Goal: Check status: Check status

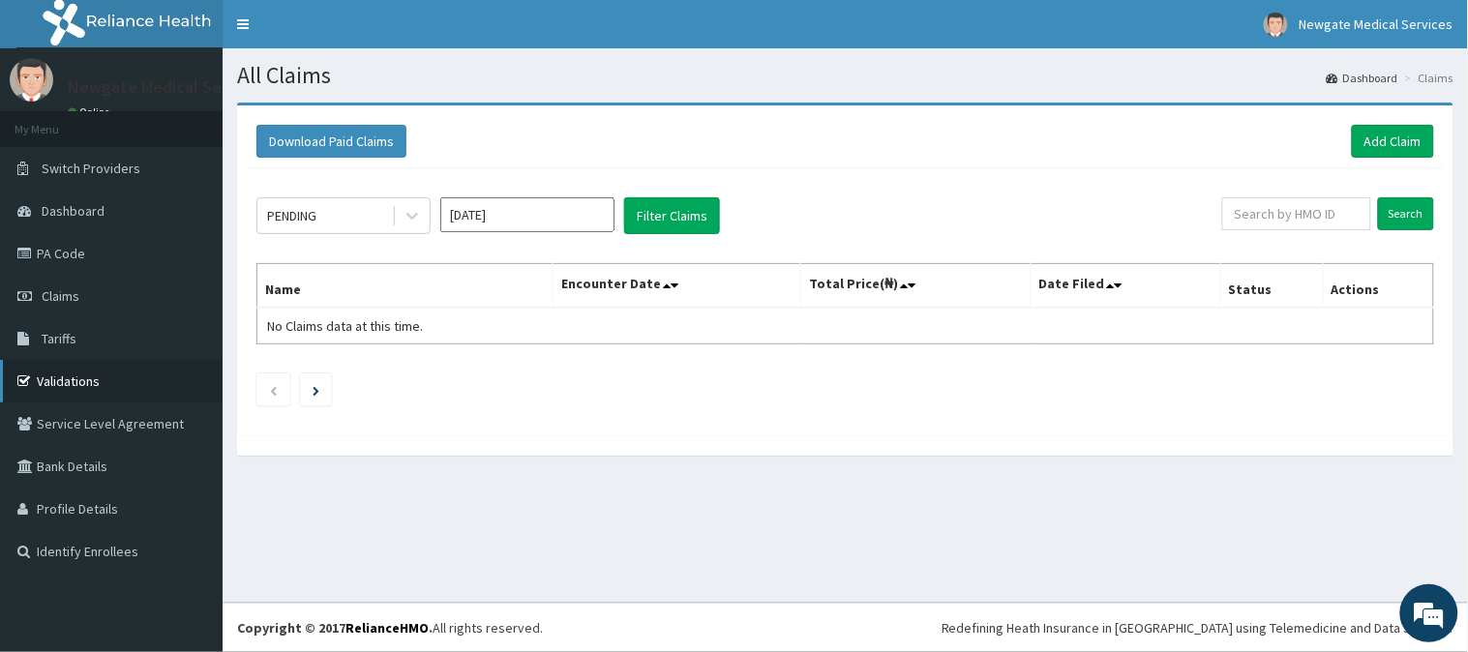
click at [52, 374] on link "Validations" at bounding box center [111, 381] width 223 height 43
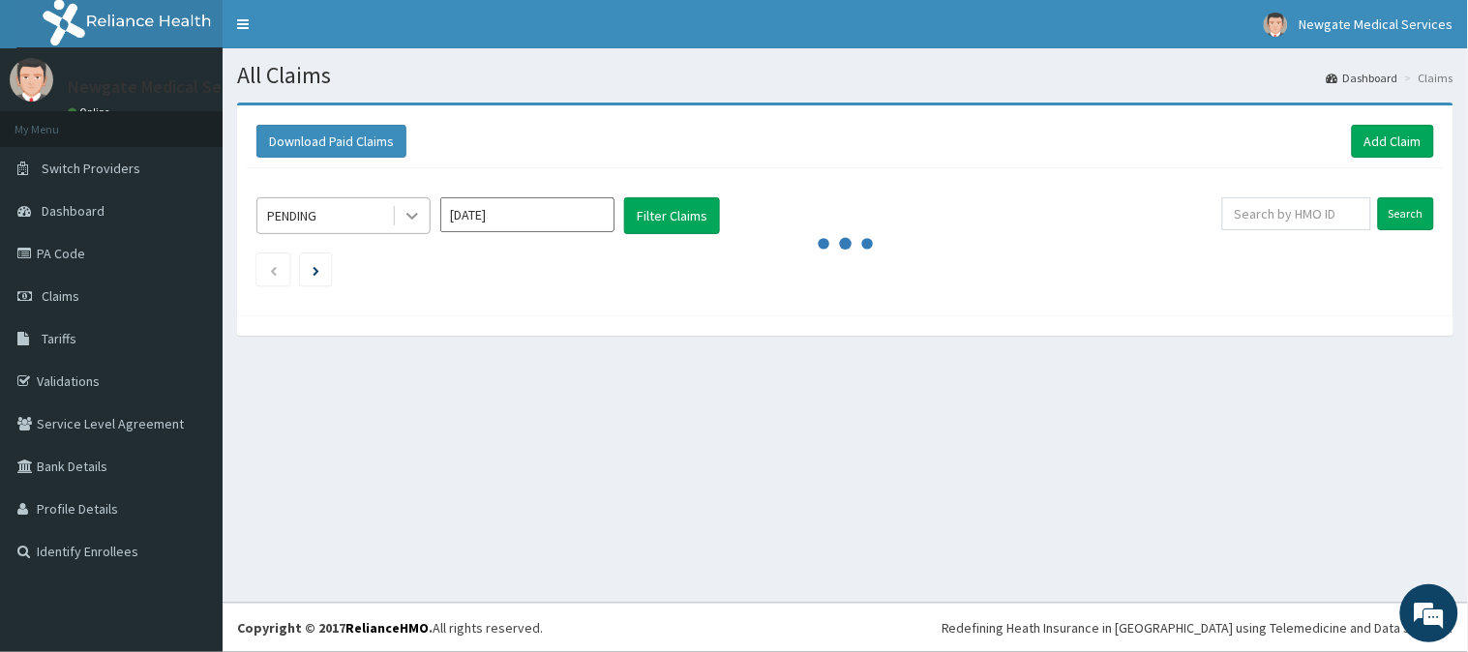
click at [418, 215] on icon at bounding box center [411, 215] width 19 height 19
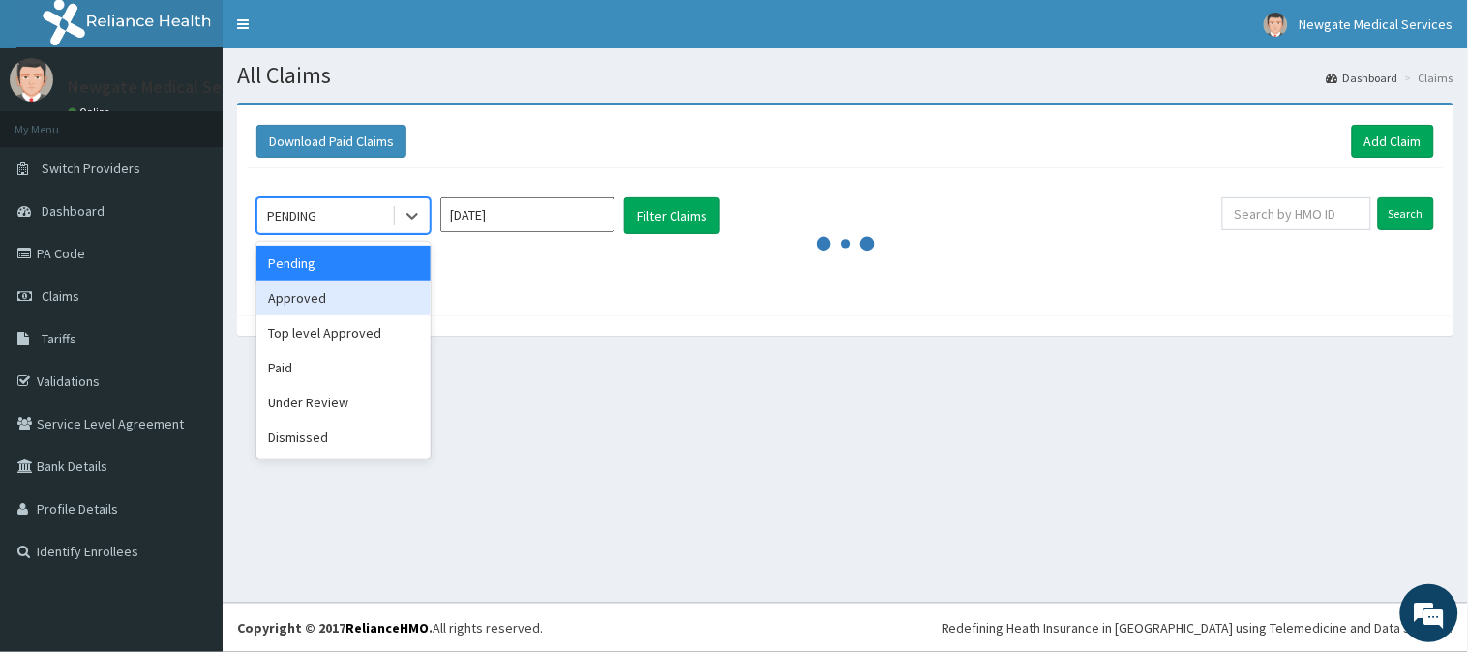
click at [365, 283] on div "Approved" at bounding box center [343, 298] width 174 height 35
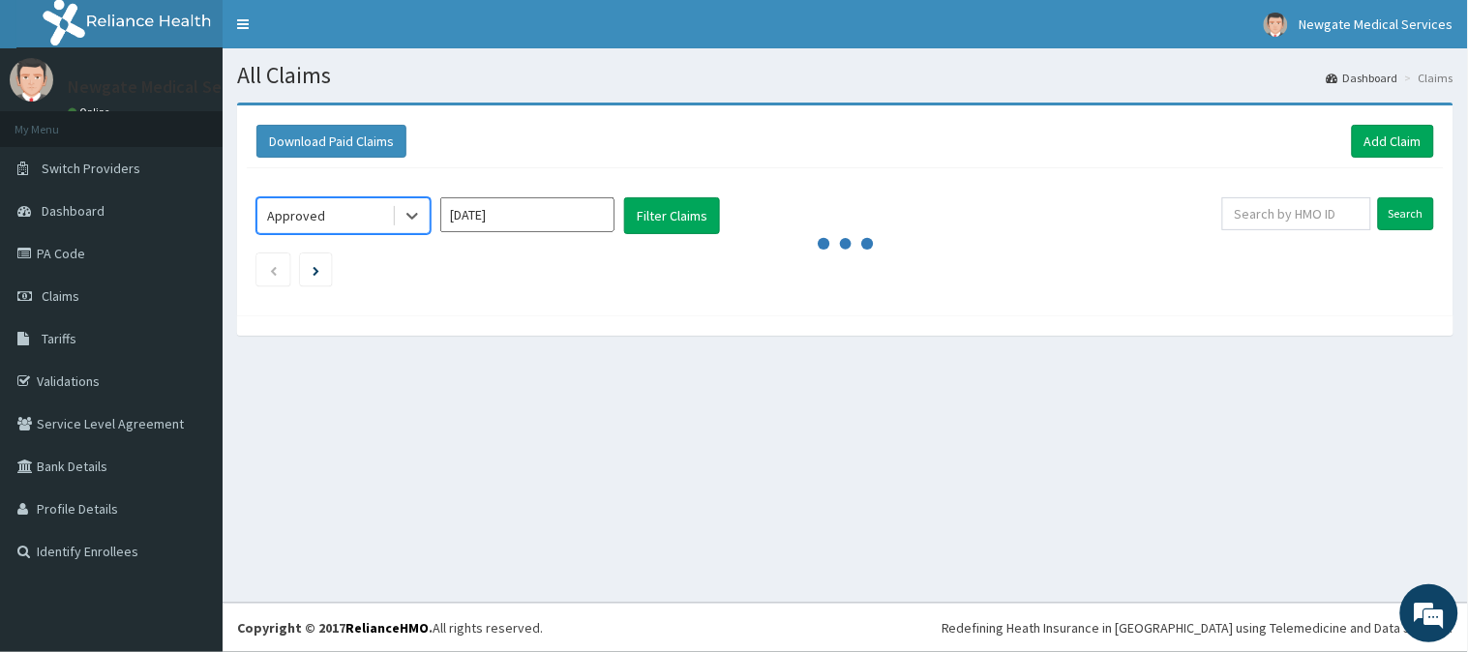
click at [500, 209] on input "[DATE]" at bounding box center [527, 214] width 174 height 35
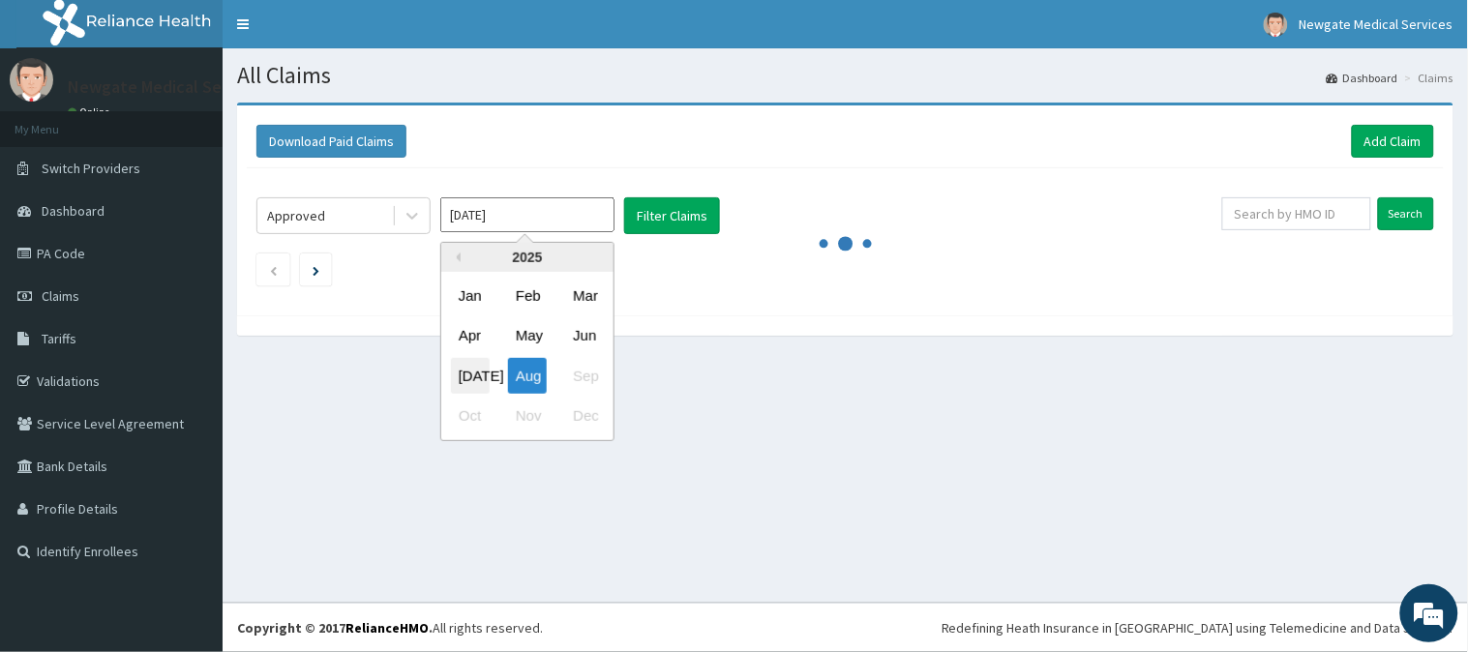
click at [472, 372] on div "[DATE]" at bounding box center [470, 376] width 39 height 36
type input "[DATE]"
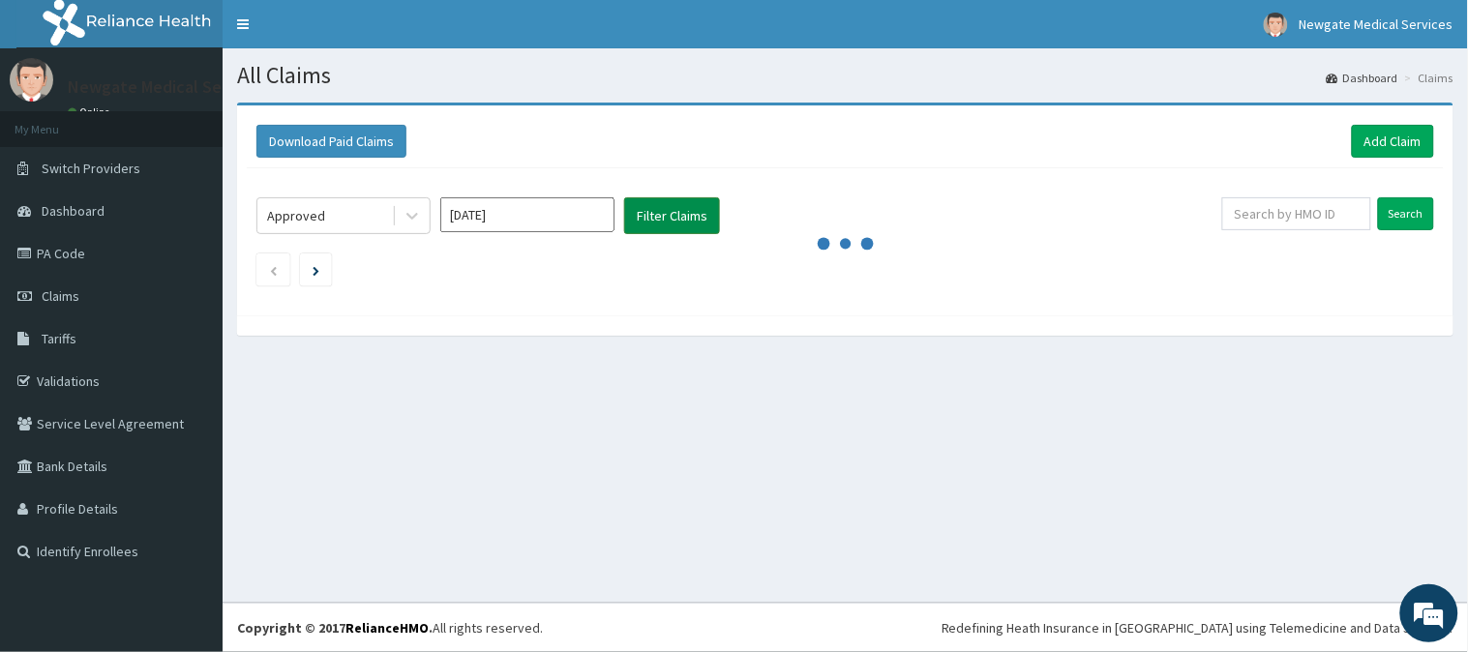
click at [673, 221] on button "Filter Claims" at bounding box center [672, 215] width 96 height 37
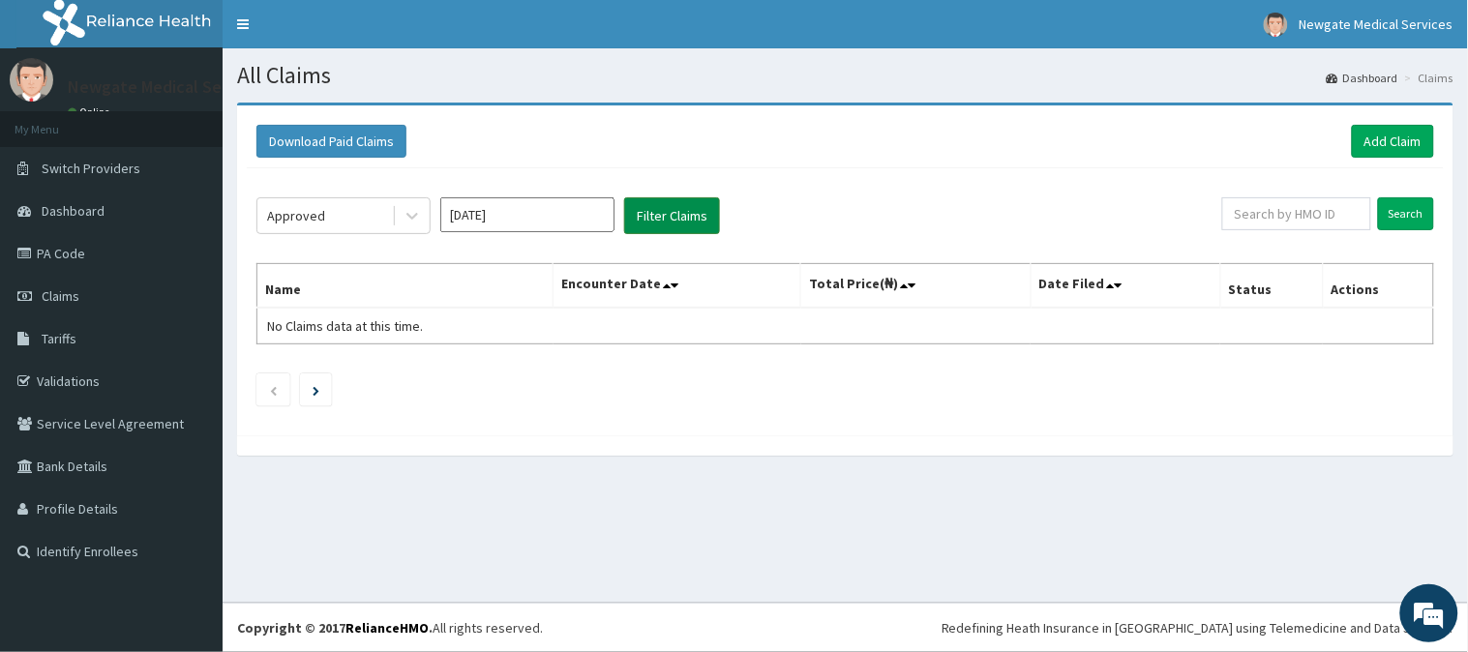
click at [671, 206] on button "Filter Claims" at bounding box center [672, 215] width 96 height 37
click at [1425, 206] on input "Search" at bounding box center [1406, 213] width 56 height 33
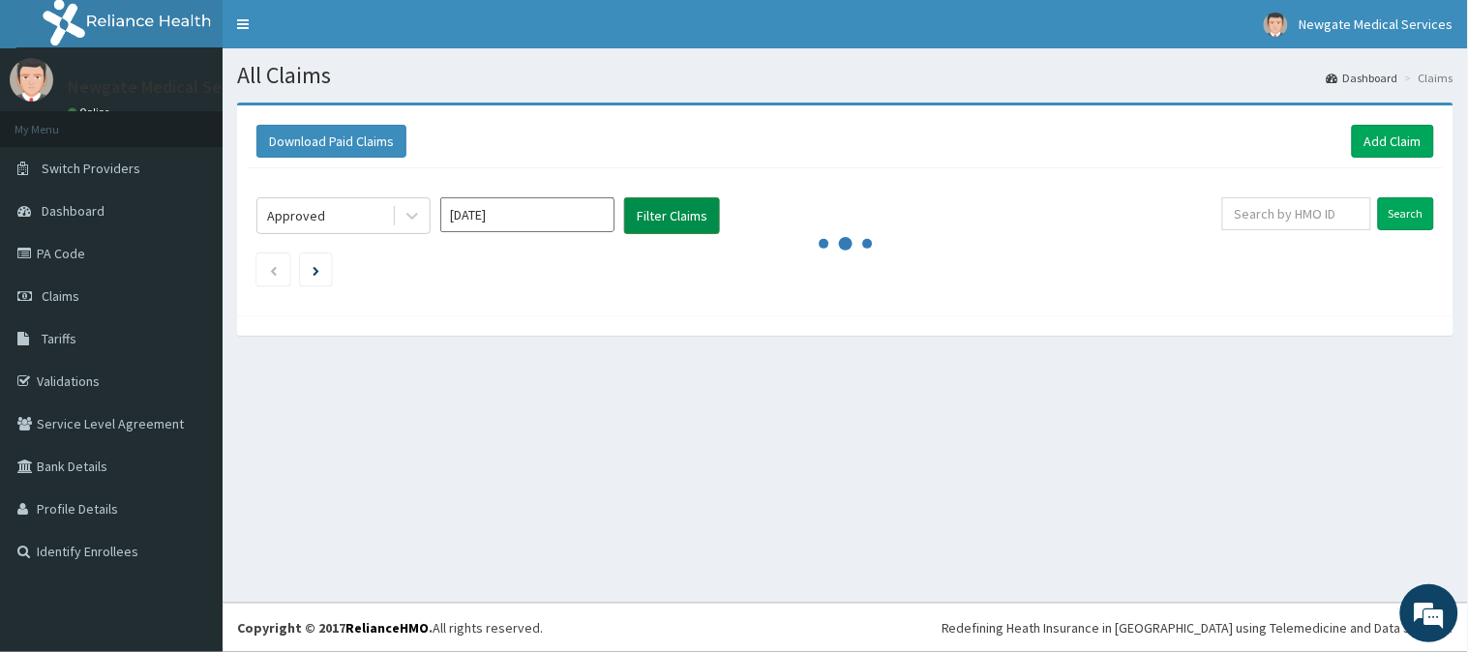
click at [678, 210] on button "Filter Claims" at bounding box center [672, 215] width 96 height 37
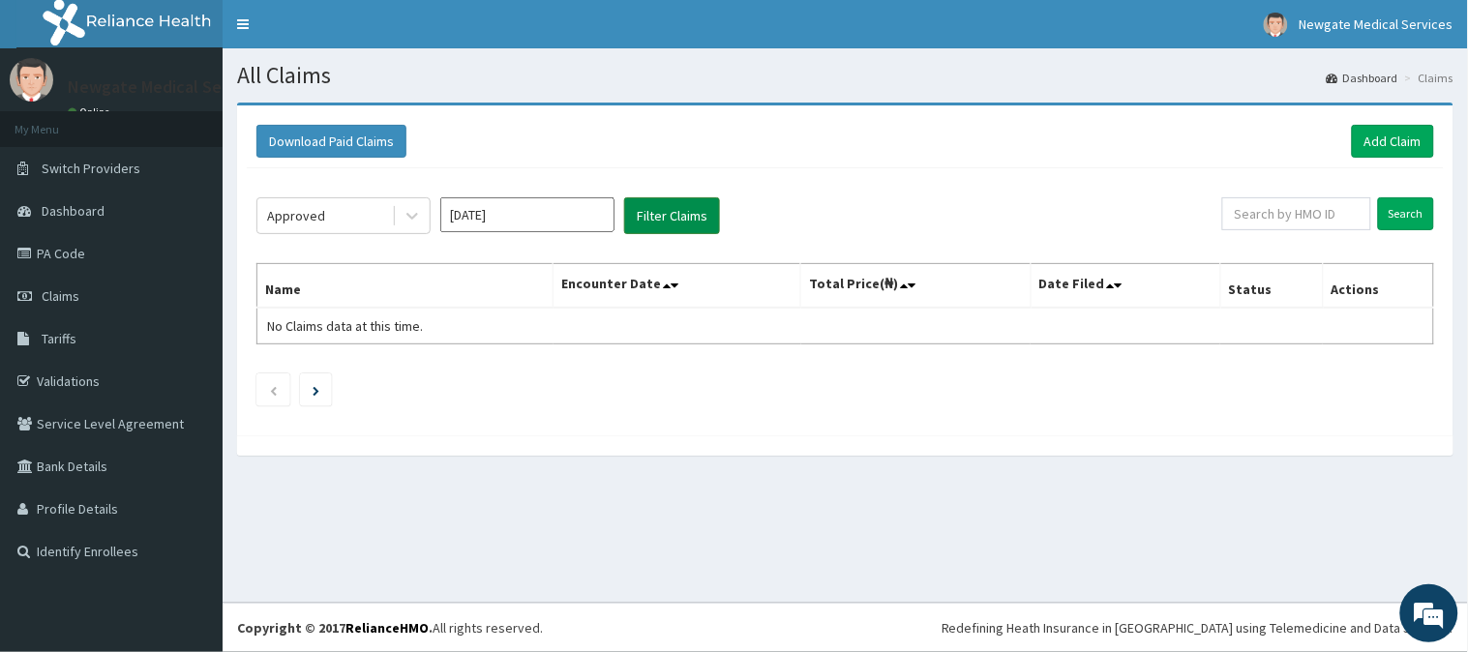
click at [678, 210] on button "Filter Claims" at bounding box center [672, 215] width 96 height 37
click at [982, 651] on html "R EL Toggle navigation Newgate Medical Services Newgate Medical Services - ayod…" at bounding box center [734, 326] width 1468 height 652
